Goal: Check status: Check status

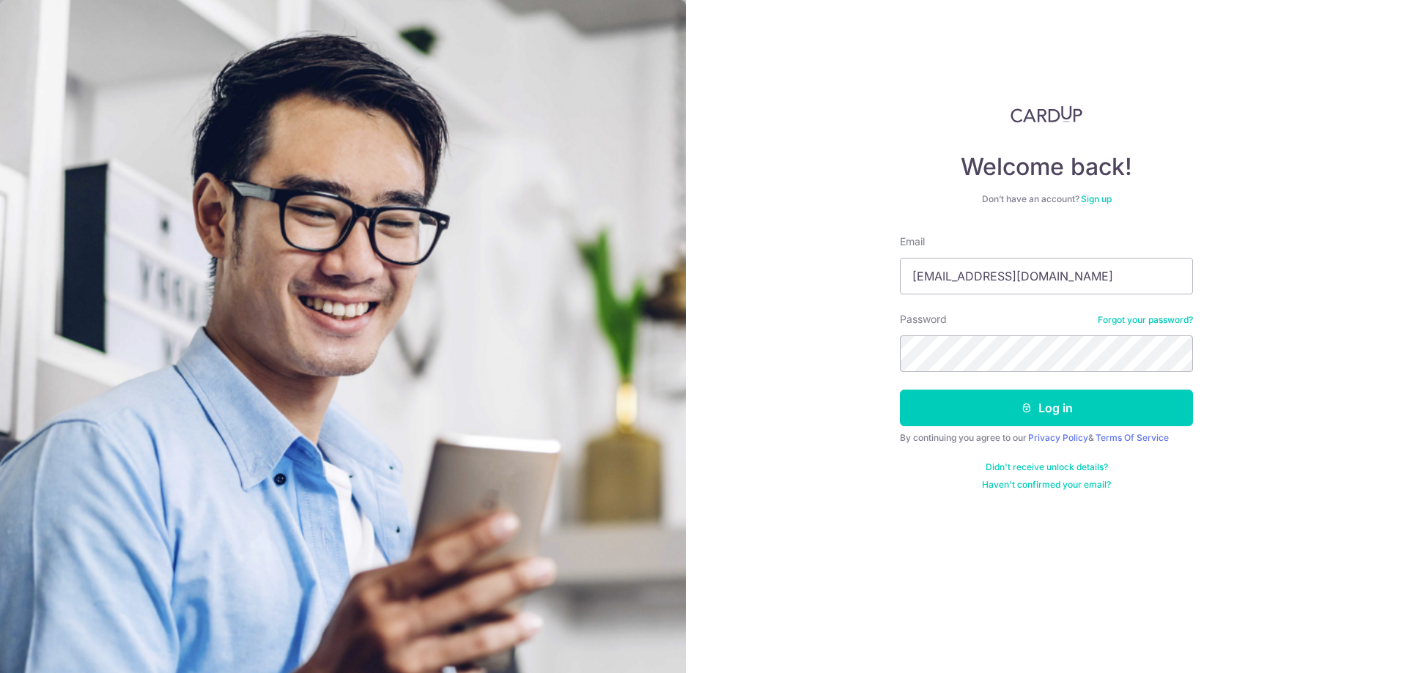
click at [1037, 272] on input "[EMAIL_ADDRESS][DOMAIN_NAME]" at bounding box center [1046, 276] width 293 height 37
click at [1055, 279] on input "[EMAIL_ADDRESS][DOMAIN_NAME]" at bounding box center [1046, 276] width 293 height 37
type input "[EMAIL_ADDRESS][DOMAIN_NAME]"
click at [1043, 406] on button "Log in" at bounding box center [1046, 408] width 293 height 37
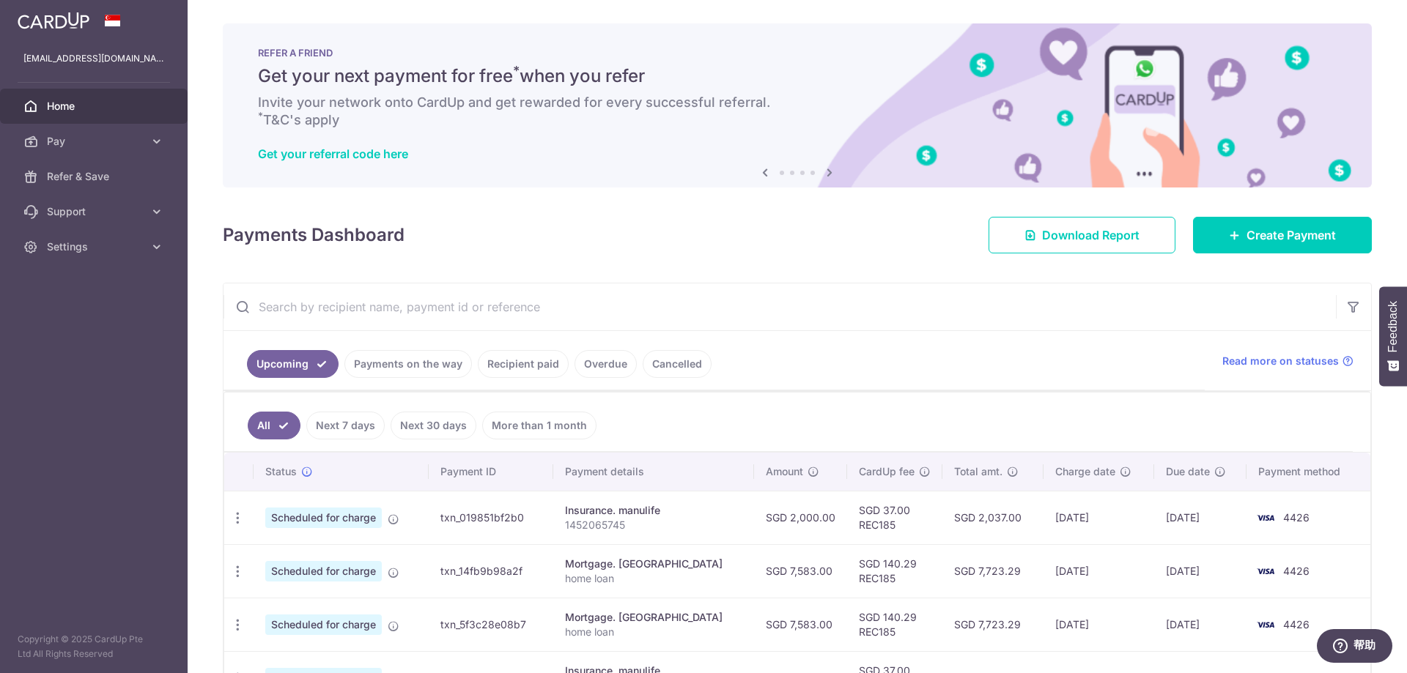
click at [418, 364] on link "Payments on the way" at bounding box center [407, 364] width 127 height 28
